Goal: Register for event/course

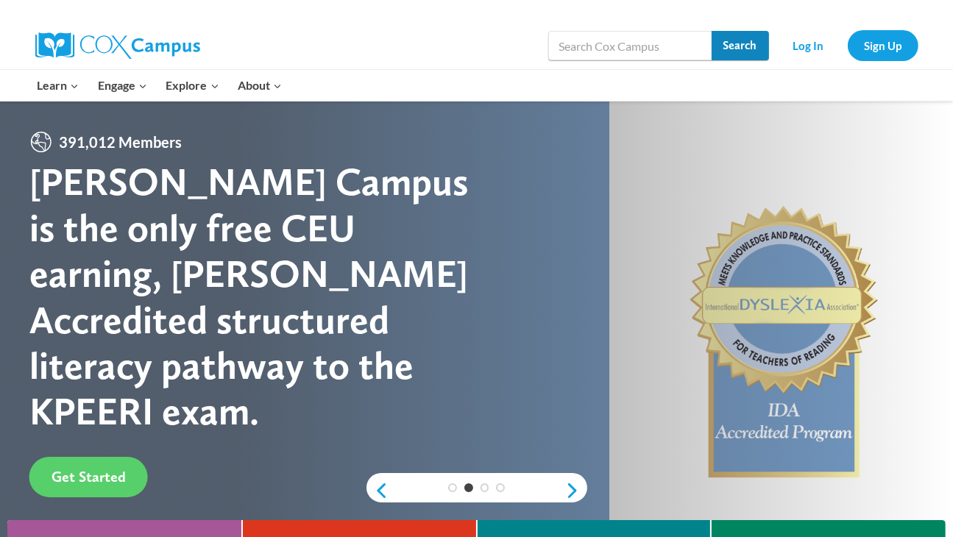
click at [745, 37] on input "Search" at bounding box center [739, 45] width 57 height 29
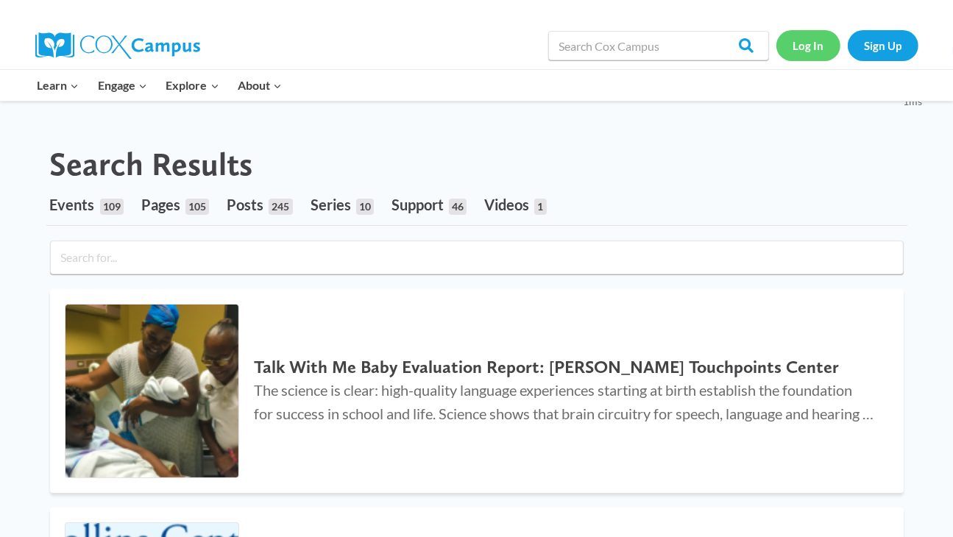
click at [812, 45] on link "Log In" at bounding box center [808, 45] width 64 height 30
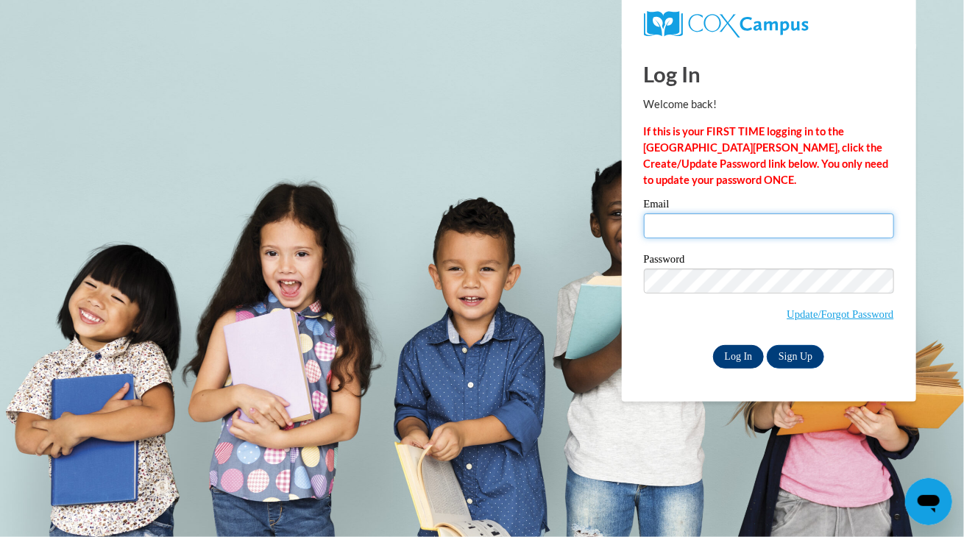
type input "shirleystarr3yr@gmail.com"
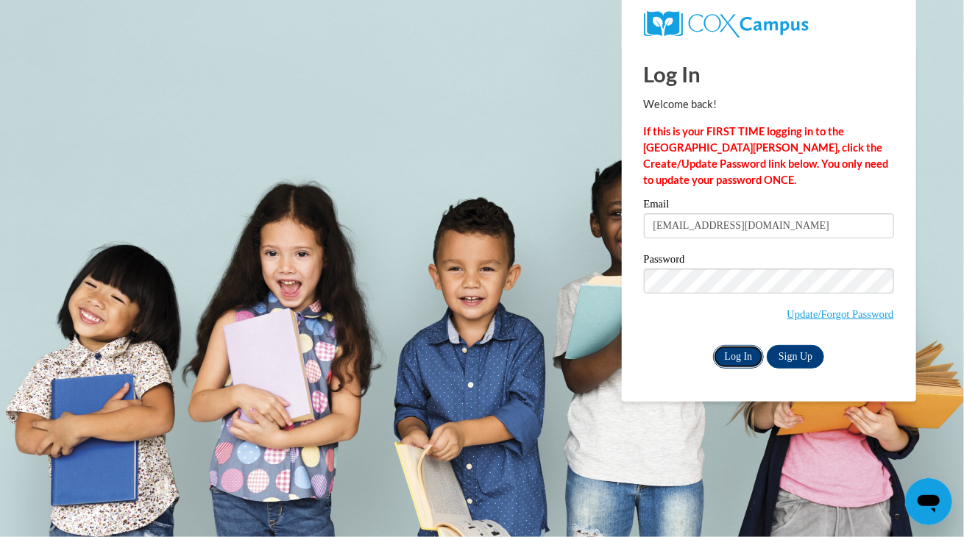
click at [738, 356] on input "Log In" at bounding box center [739, 357] width 52 height 24
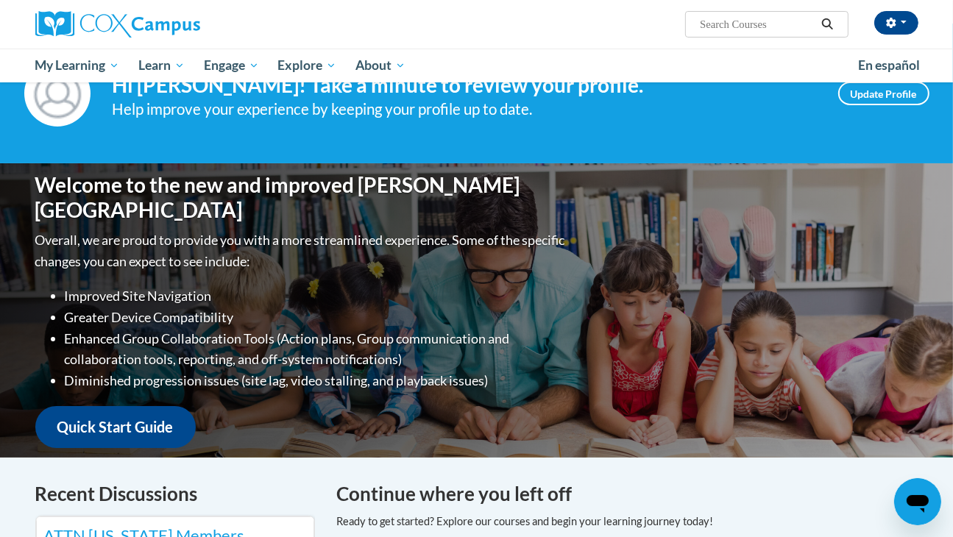
scroll to position [29, 0]
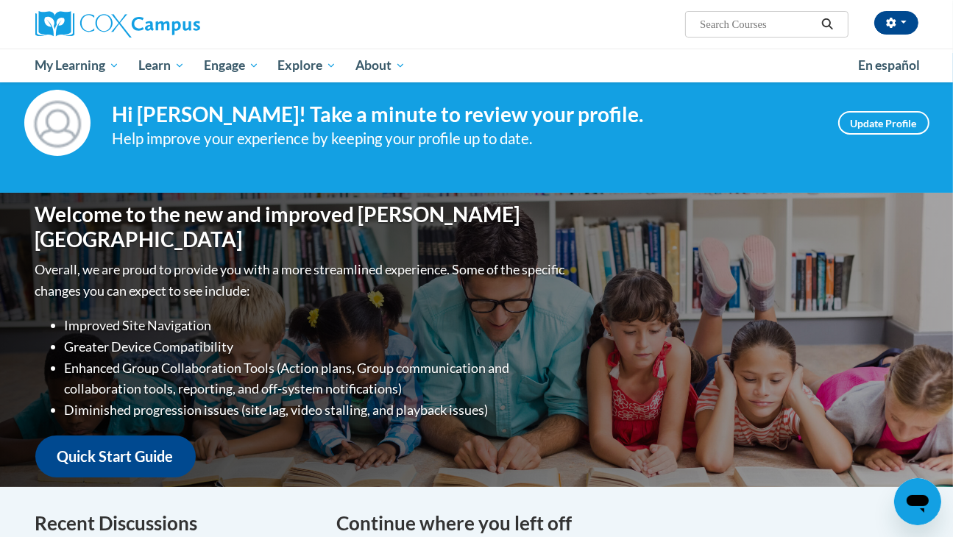
click at [803, 21] on input "Search..." at bounding box center [757, 24] width 118 height 18
click at [826, 20] on icon "Search" at bounding box center [826, 23] width 13 height 11
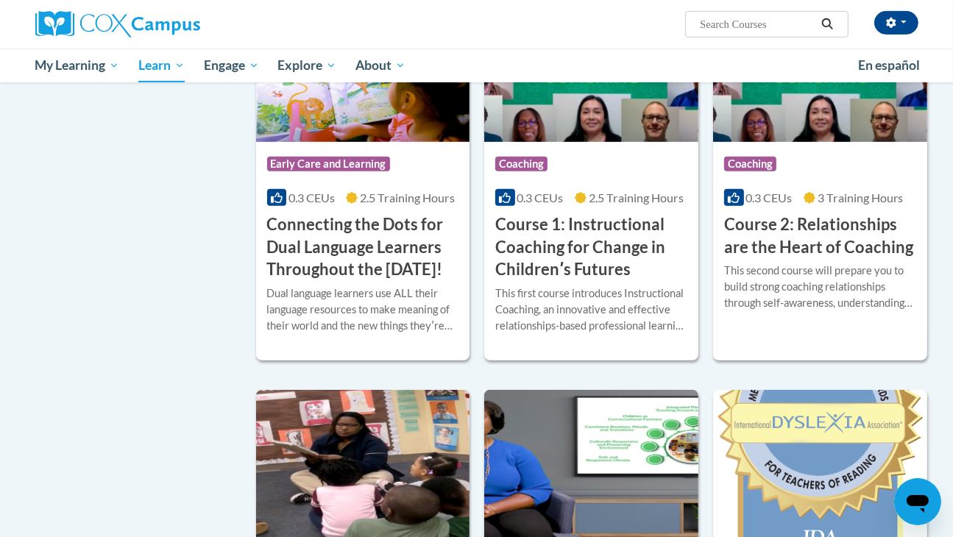
scroll to position [677, 0]
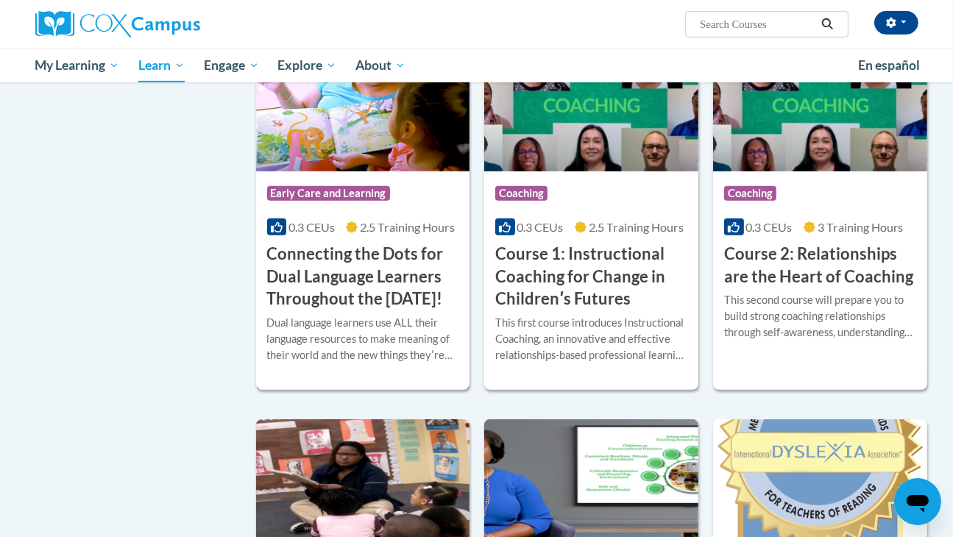
click at [347, 128] on img at bounding box center [363, 96] width 214 height 150
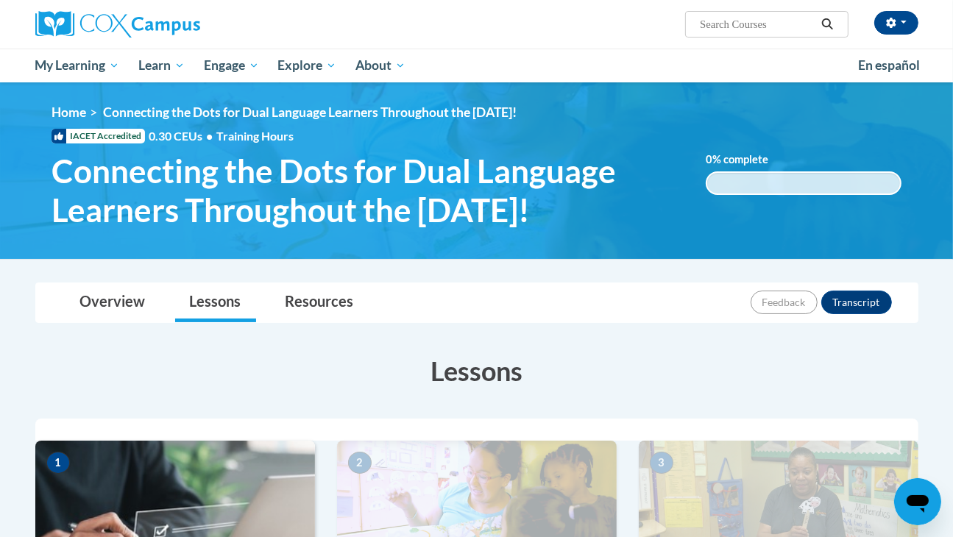
click at [522, 198] on span "Connecting the Dots for Dual Language Learners Throughout the Preschool Day!" at bounding box center [368, 191] width 632 height 78
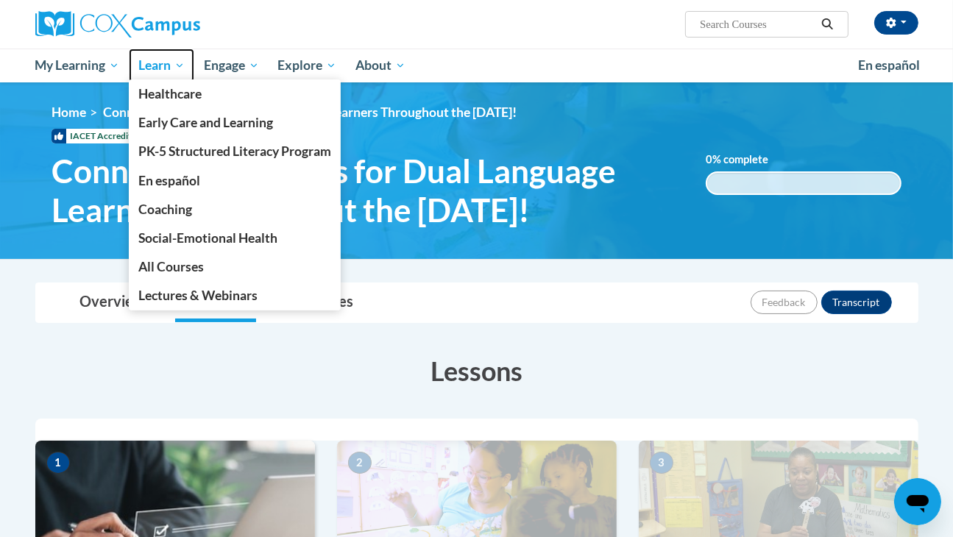
click at [151, 60] on span "Learn" at bounding box center [161, 66] width 46 height 18
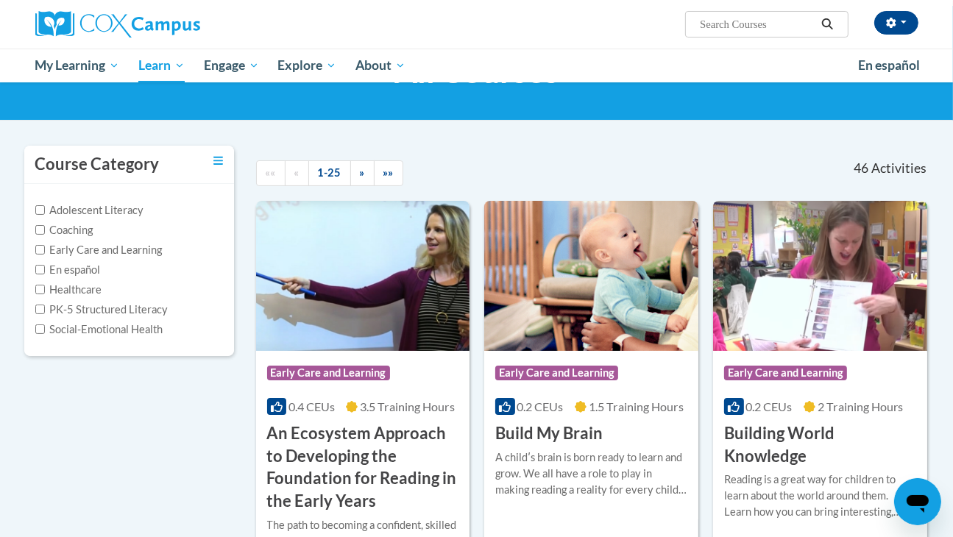
scroll to position [88, 0]
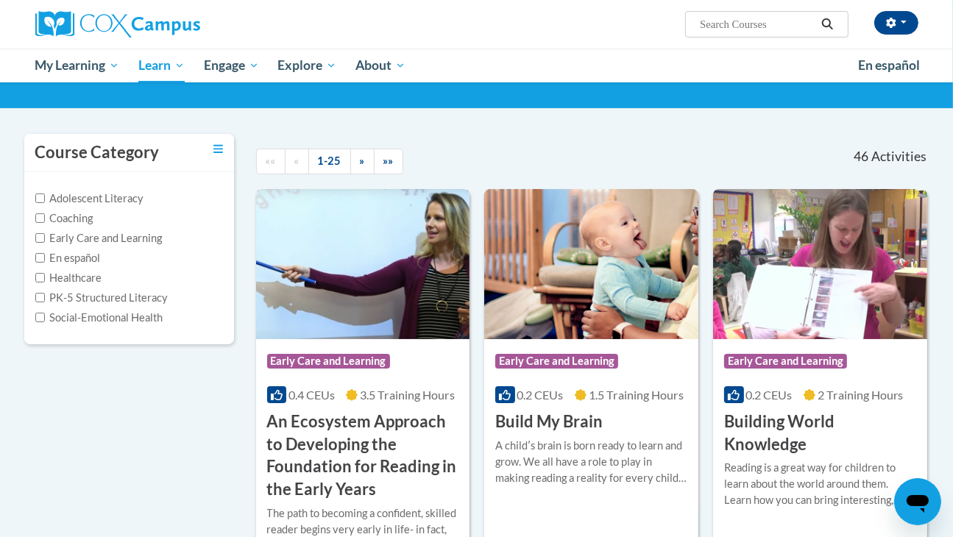
click at [336, 276] on img at bounding box center [363, 264] width 214 height 150
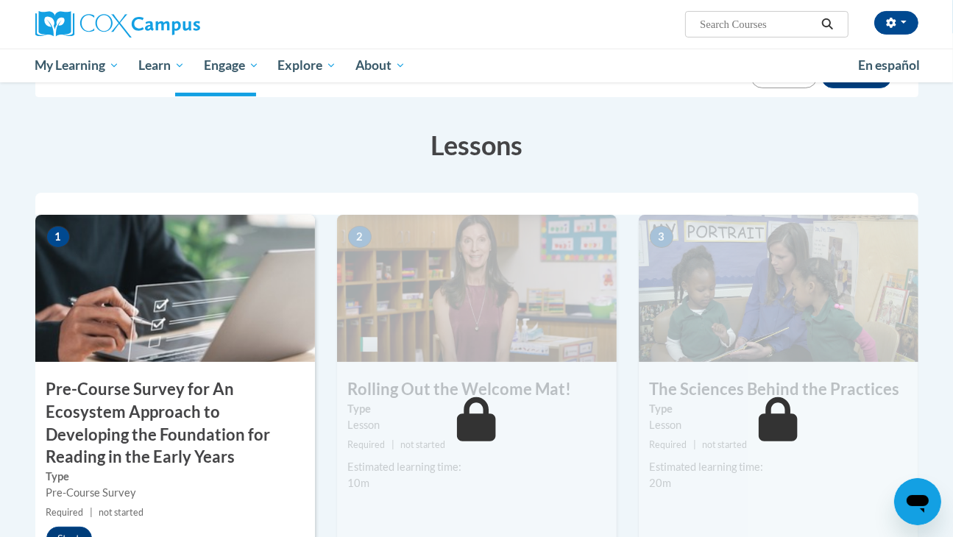
scroll to position [235, 0]
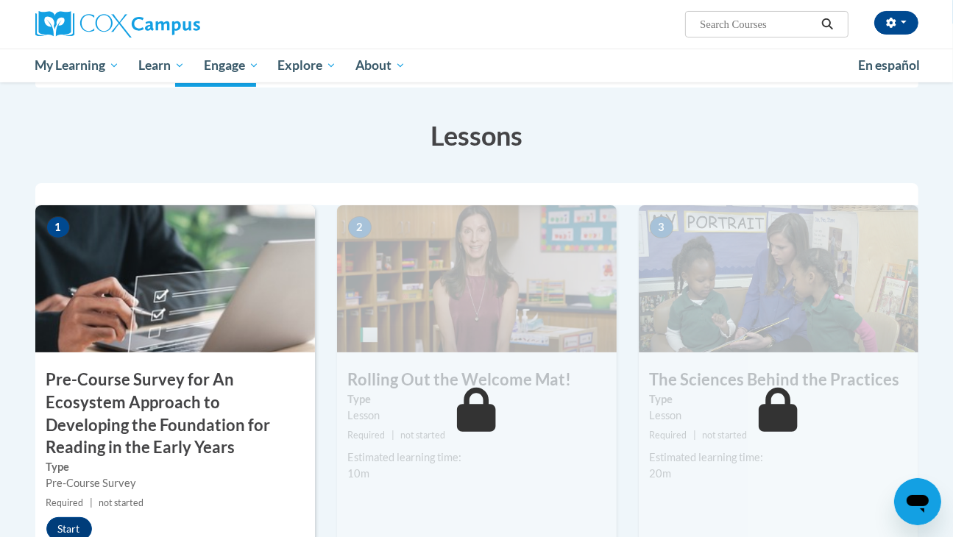
click at [173, 240] on img at bounding box center [175, 278] width 280 height 147
click at [160, 263] on img at bounding box center [175, 278] width 280 height 147
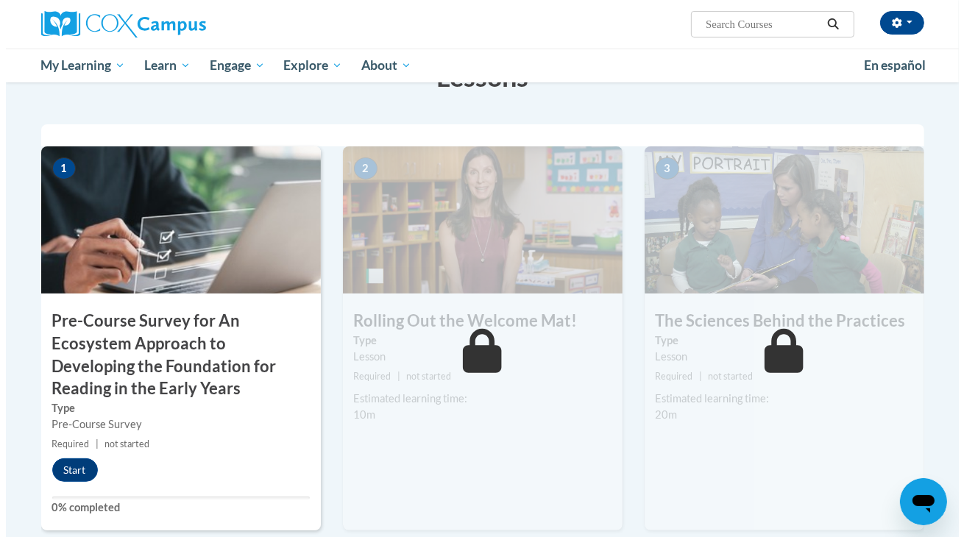
scroll to position [324, 0]
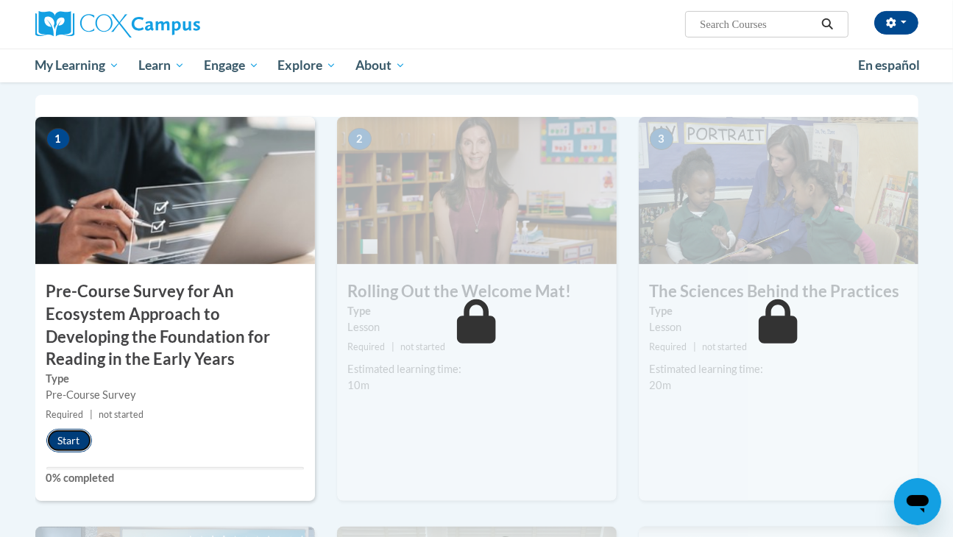
click at [70, 434] on button "Start" at bounding box center [69, 441] width 46 height 24
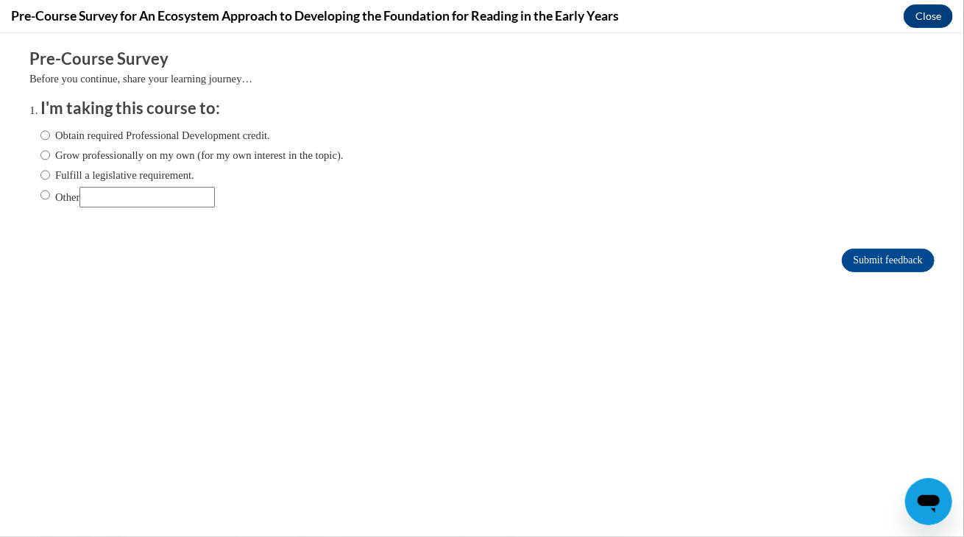
scroll to position [0, 0]
click at [40, 132] on input "Obtain required Professional Development credit." at bounding box center [45, 135] width 10 height 16
radio input "true"
click at [875, 249] on input "Submit feedback" at bounding box center [888, 260] width 93 height 24
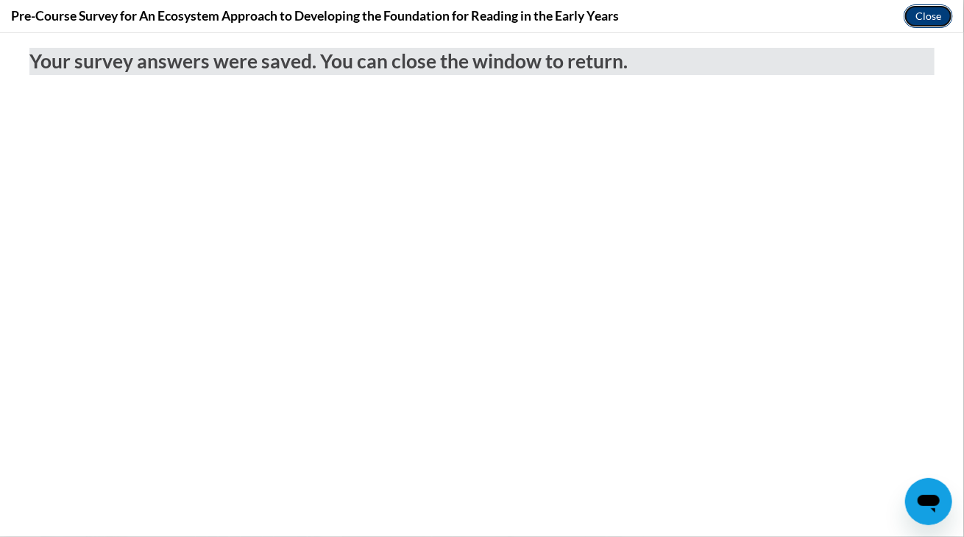
click at [929, 10] on button "Close" at bounding box center [928, 16] width 49 height 24
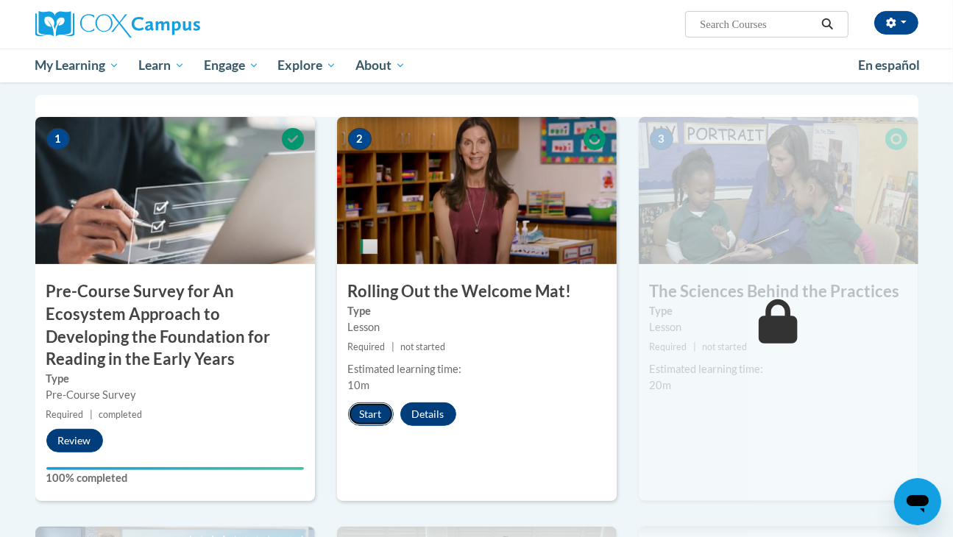
click at [368, 407] on button "Start" at bounding box center [371, 414] width 46 height 24
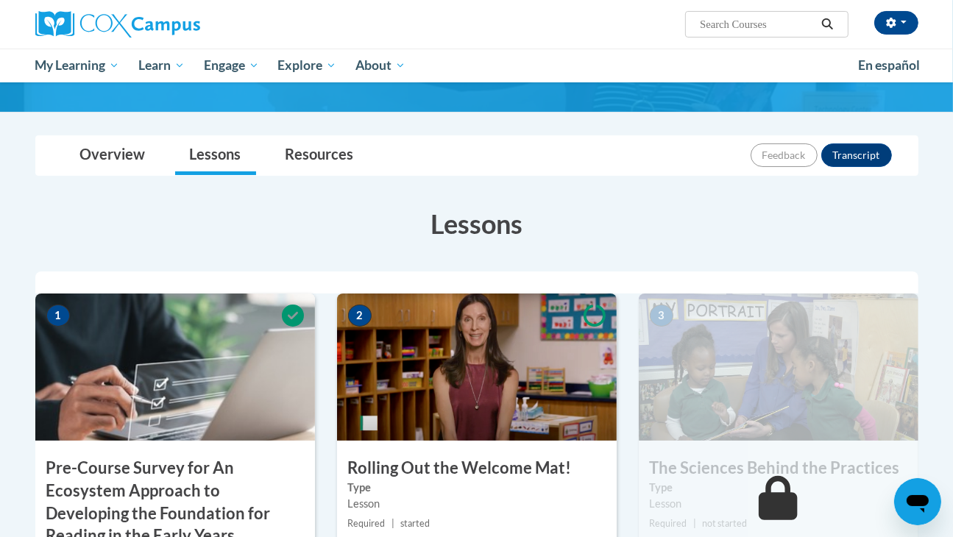
scroll to position [177, 0]
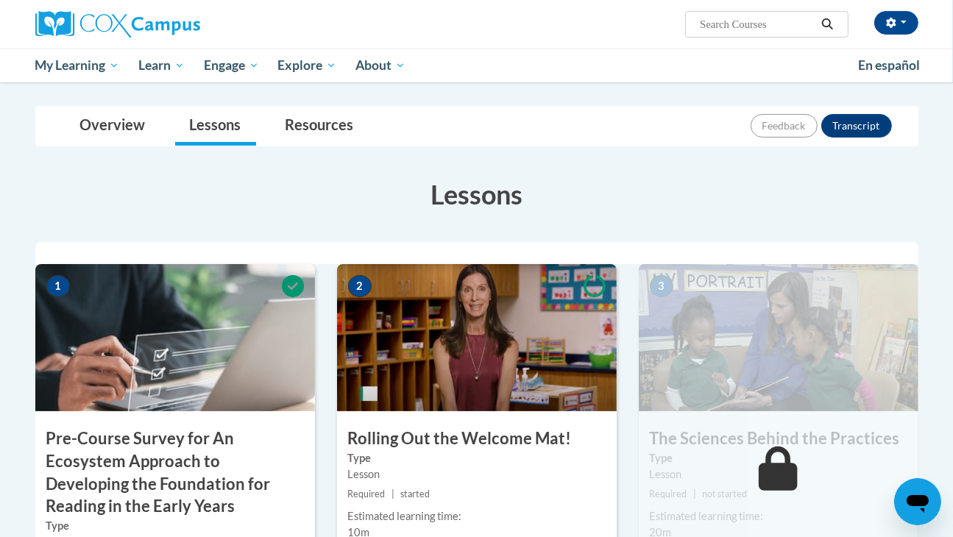
click at [463, 316] on img at bounding box center [477, 337] width 280 height 147
click at [412, 493] on span "started" at bounding box center [414, 494] width 29 height 11
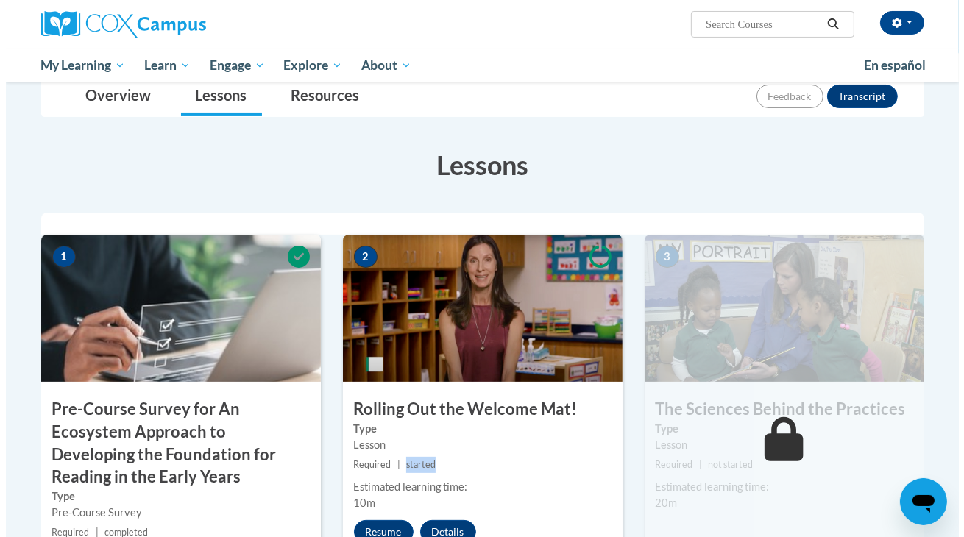
scroll to position [235, 0]
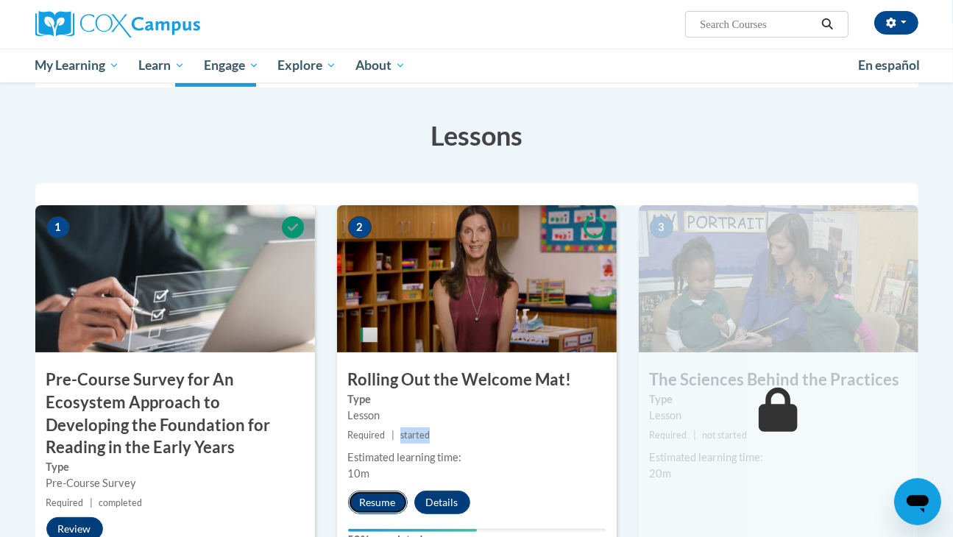
click at [376, 501] on button "Resume" at bounding box center [378, 503] width 60 height 24
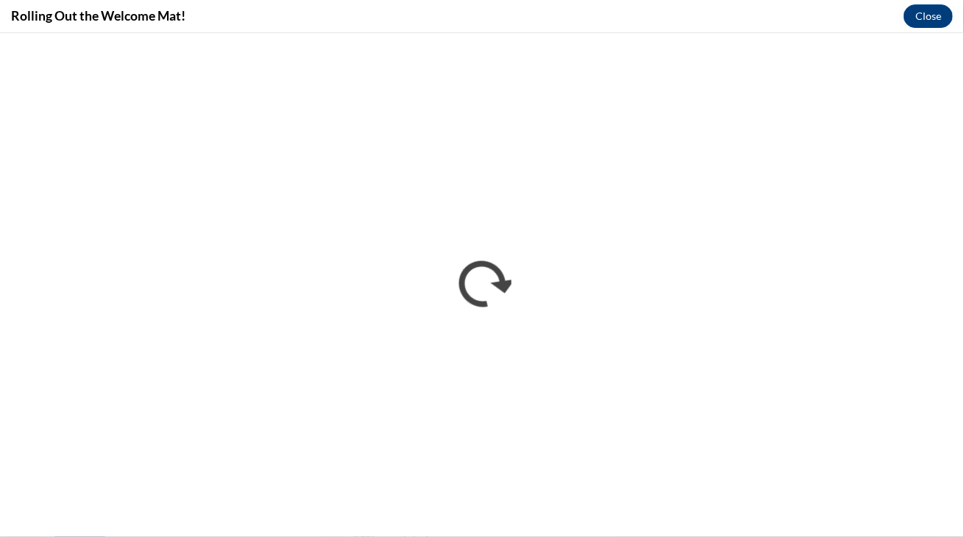
scroll to position [0, 0]
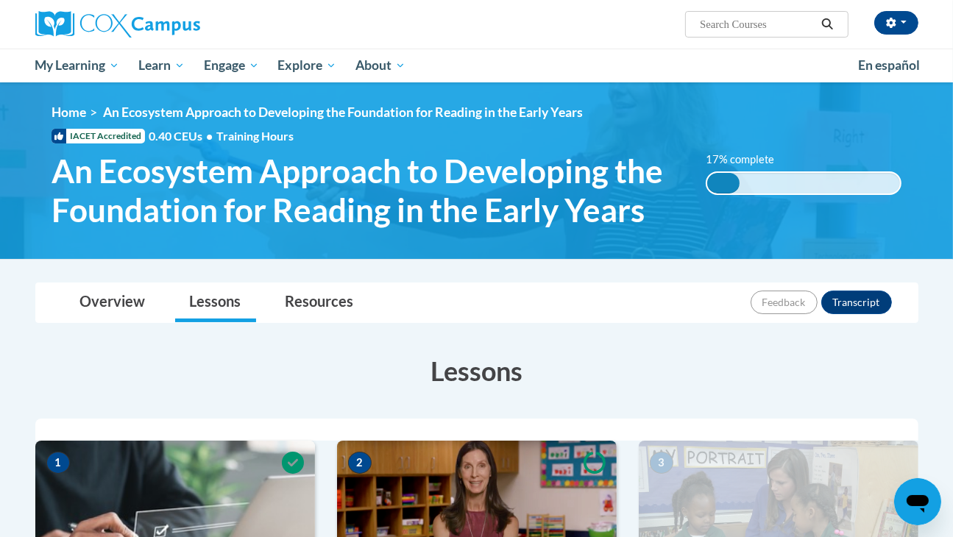
click at [484, 485] on img at bounding box center [477, 514] width 280 height 147
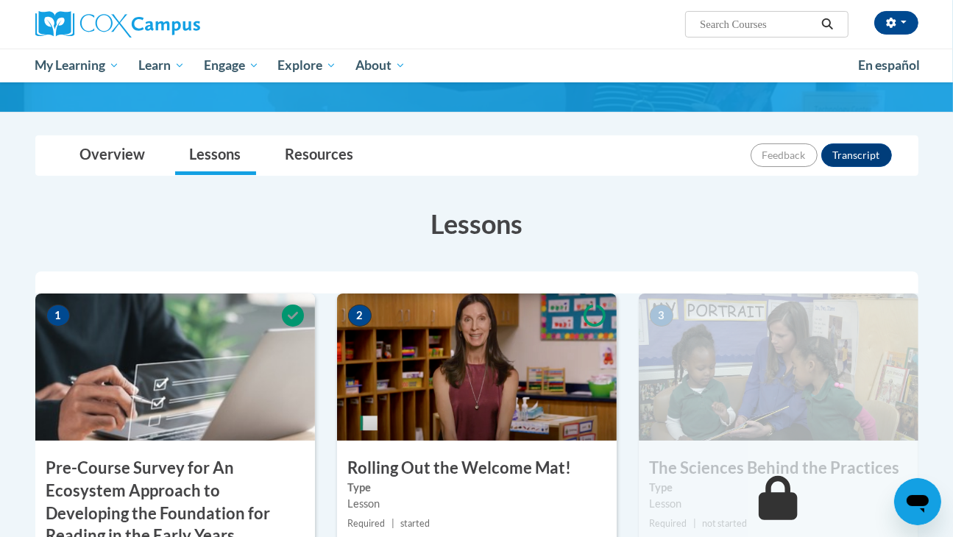
scroll to position [177, 0]
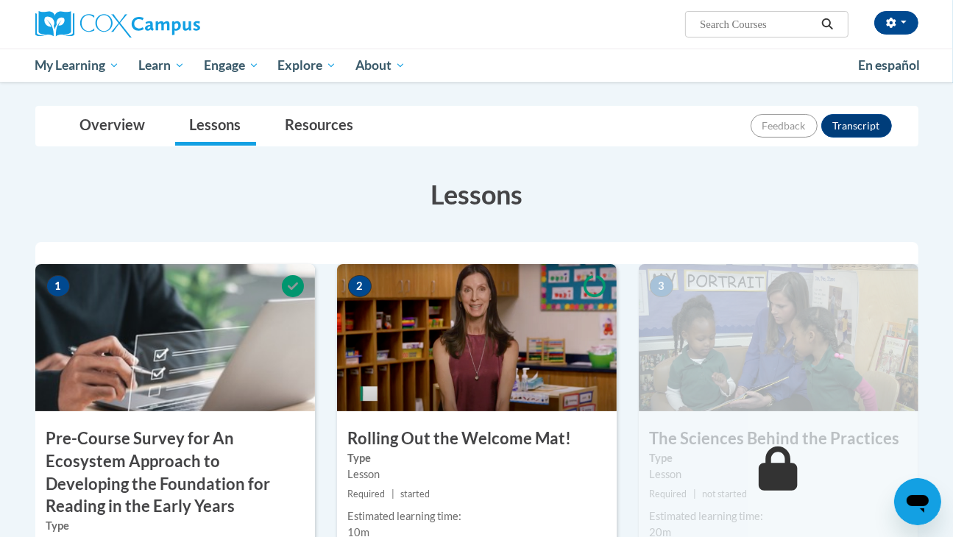
click at [461, 359] on img at bounding box center [477, 337] width 280 height 147
click at [411, 489] on span "started" at bounding box center [414, 494] width 29 height 11
click at [410, 498] on span "started" at bounding box center [414, 494] width 29 height 11
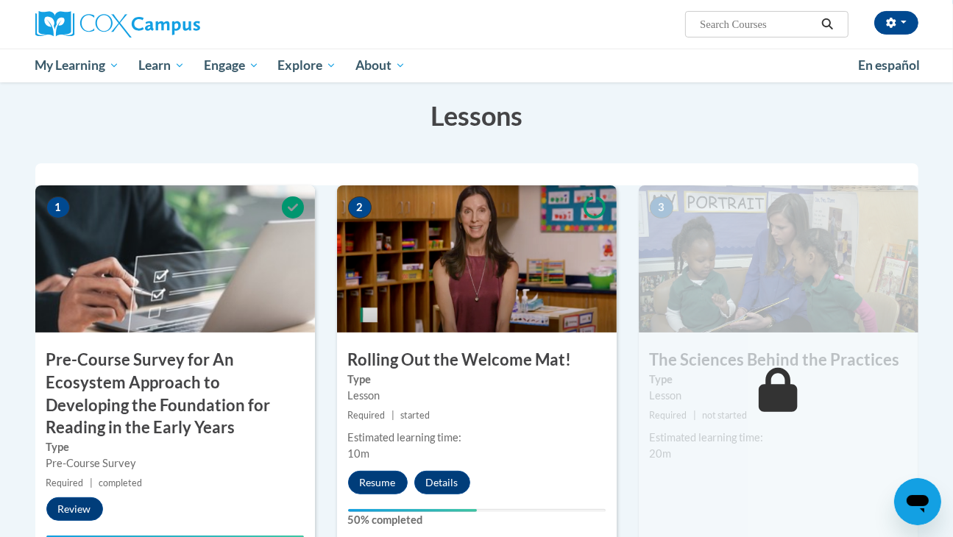
scroll to position [265, 0]
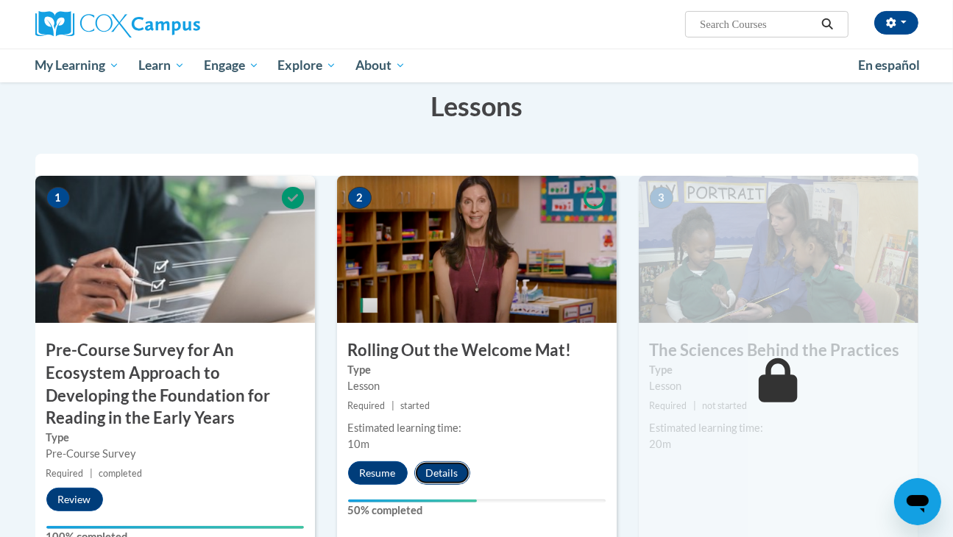
click at [436, 469] on button "Details" at bounding box center [442, 473] width 56 height 24
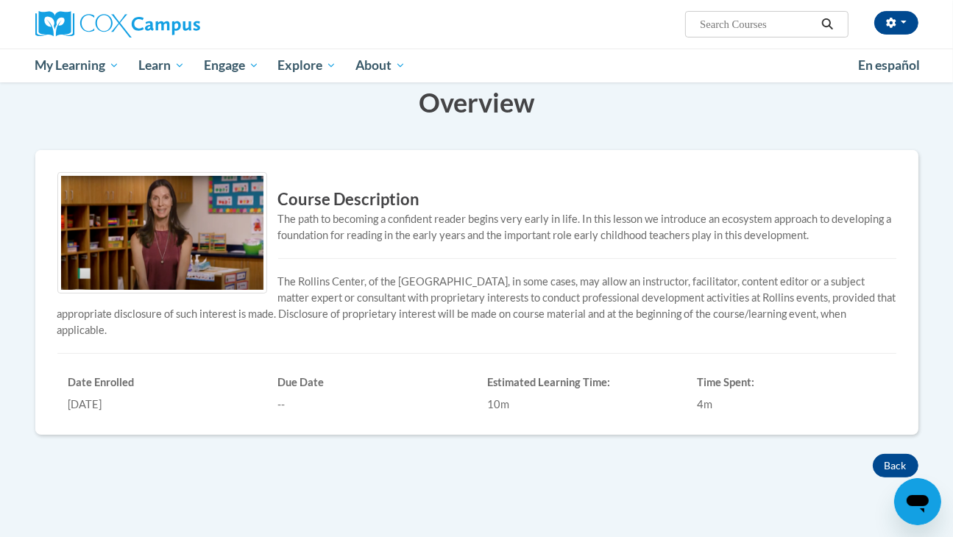
scroll to position [235, 0]
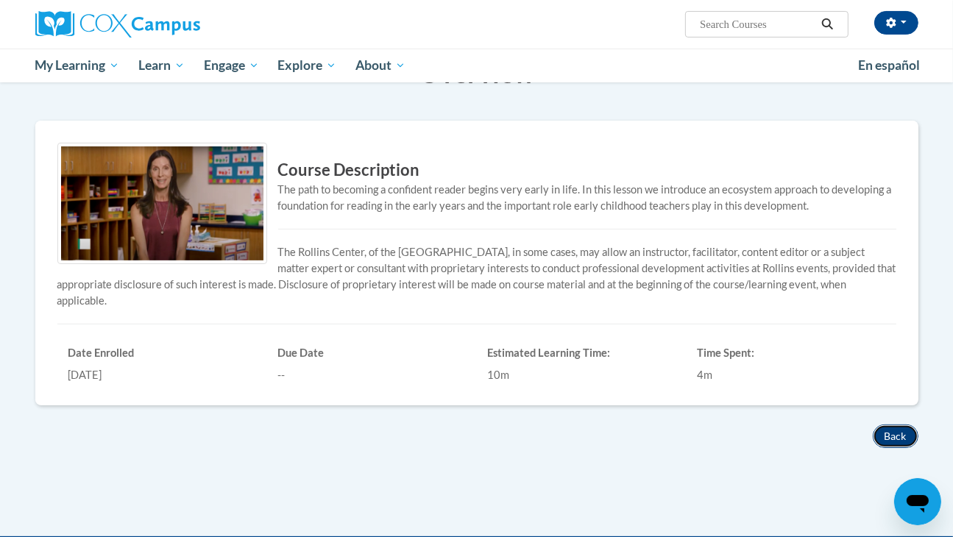
click at [891, 429] on button "Back" at bounding box center [896, 437] width 46 height 24
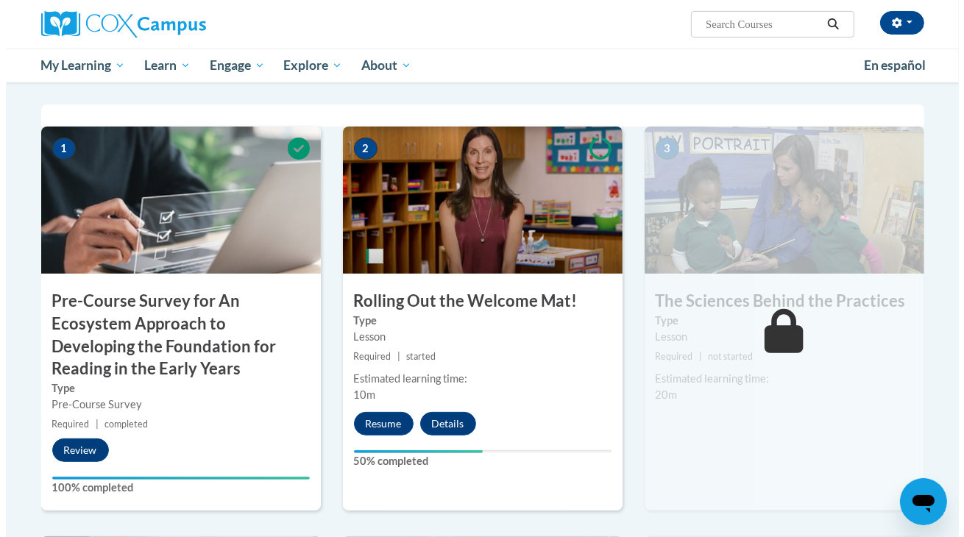
scroll to position [353, 0]
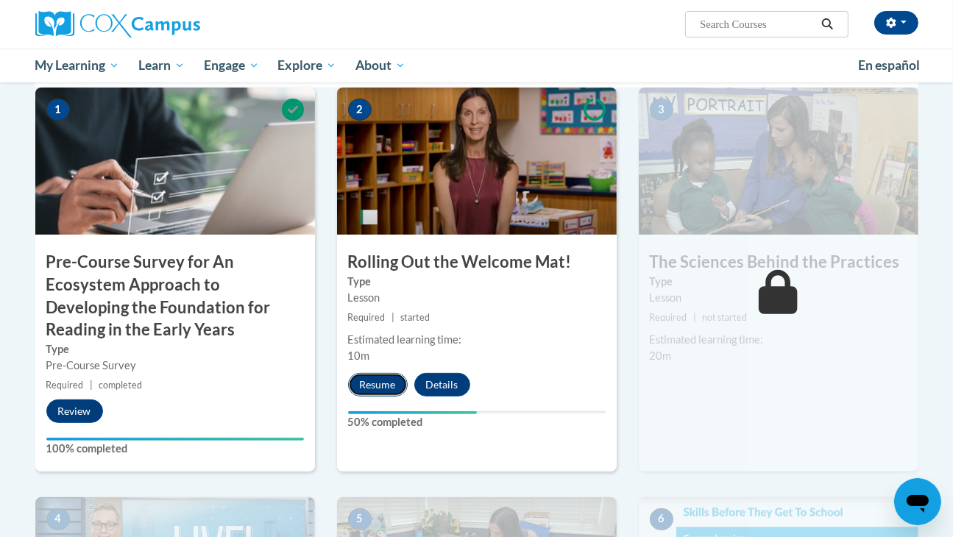
click at [372, 379] on button "Resume" at bounding box center [378, 385] width 60 height 24
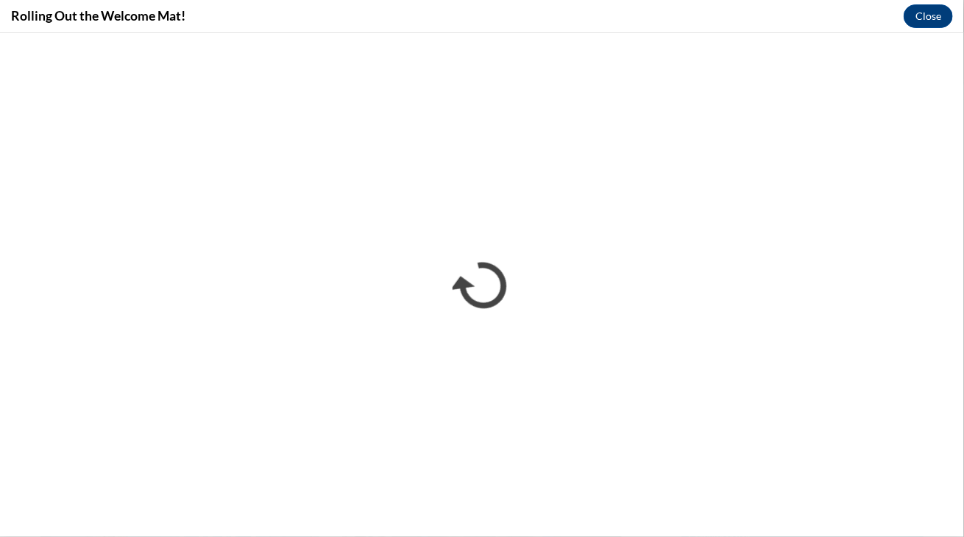
scroll to position [0, 0]
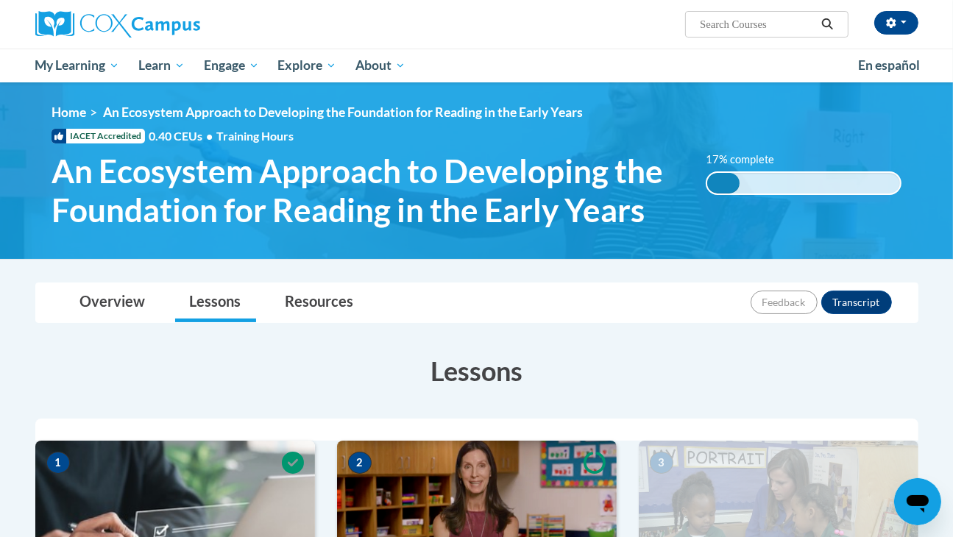
click at [384, 466] on img at bounding box center [477, 514] width 280 height 147
click at [828, 18] on icon "Search" at bounding box center [826, 23] width 13 height 11
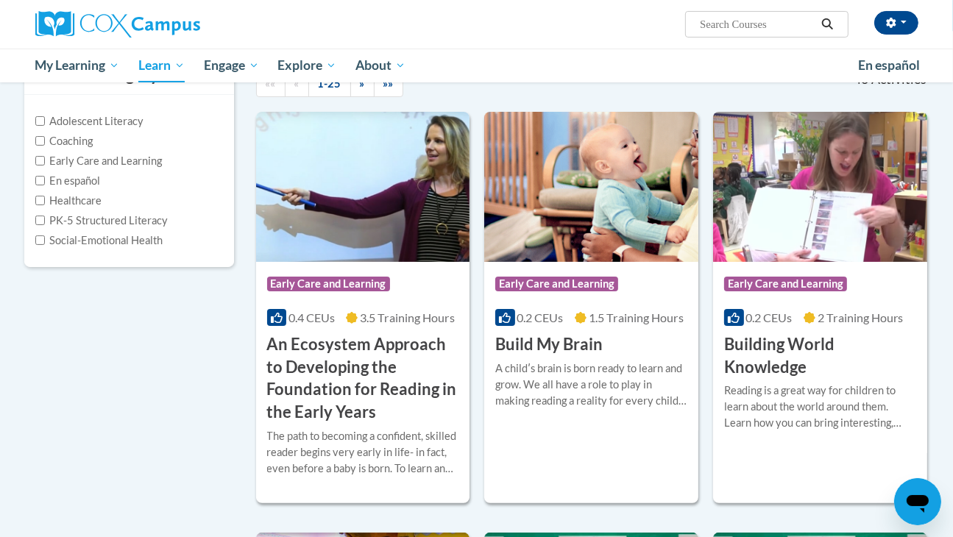
scroll to position [177, 0]
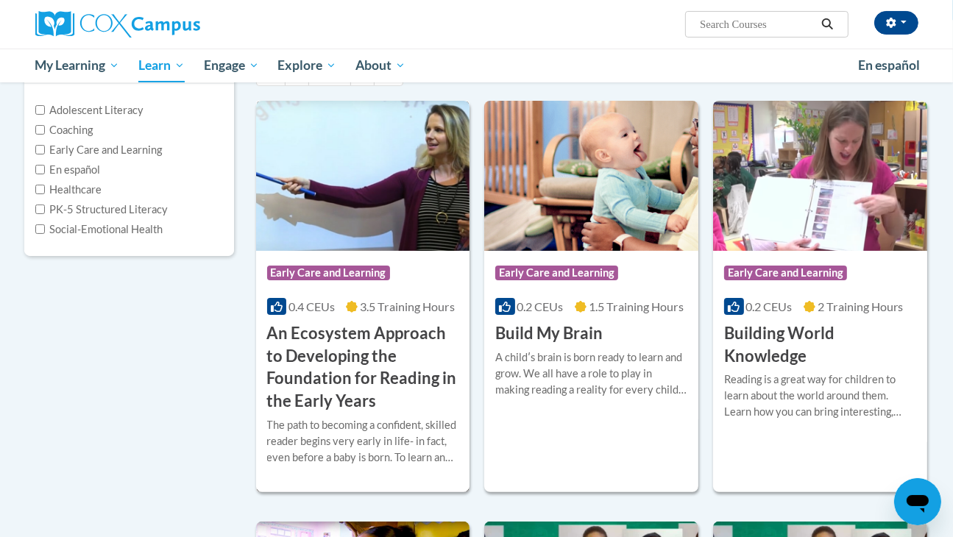
click at [366, 180] on img at bounding box center [363, 176] width 214 height 150
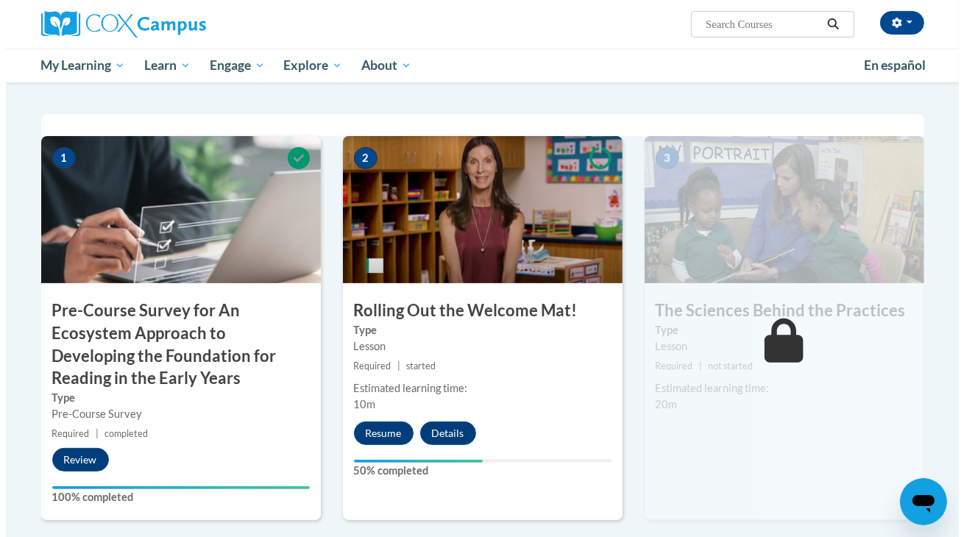
scroll to position [294, 0]
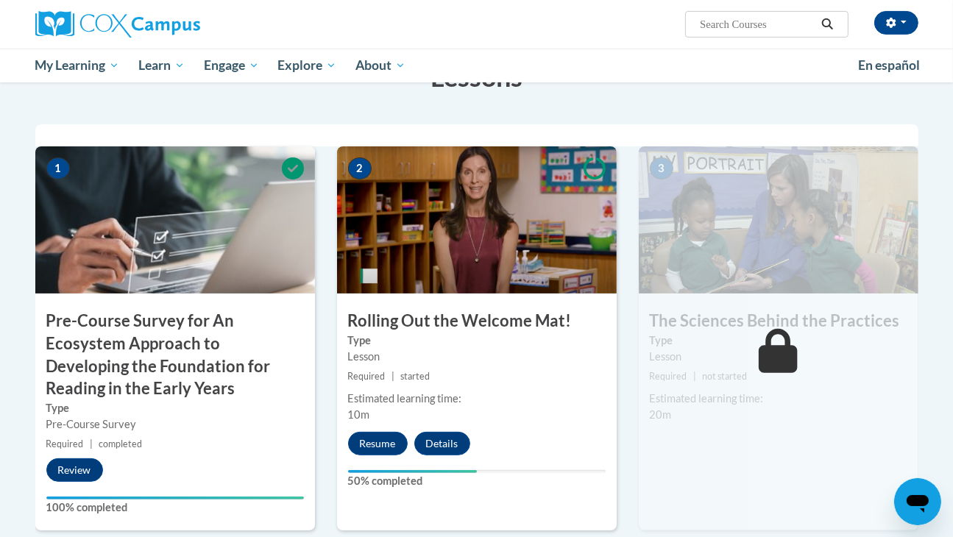
click at [497, 231] on img at bounding box center [477, 219] width 280 height 147
click at [372, 439] on button "Resume" at bounding box center [378, 444] width 60 height 24
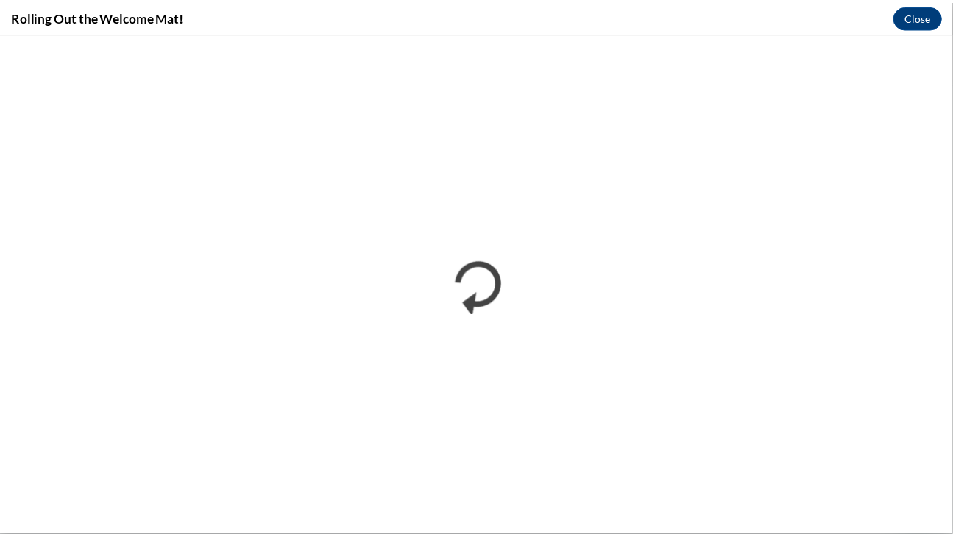
scroll to position [0, 0]
